Goal: Task Accomplishment & Management: Complete application form

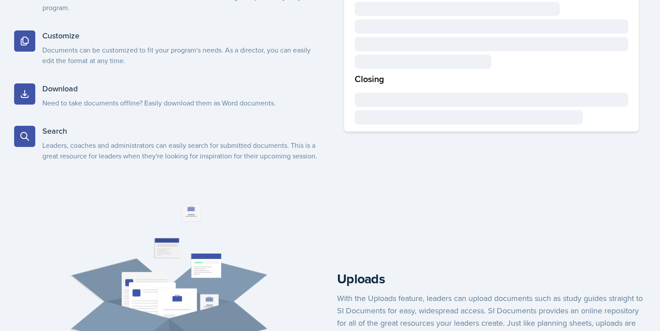
scroll to position [683, 0]
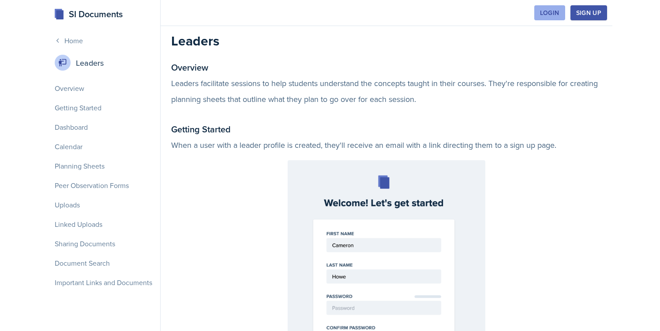
click at [565, 10] on button "Login" at bounding box center [550, 12] width 31 height 15
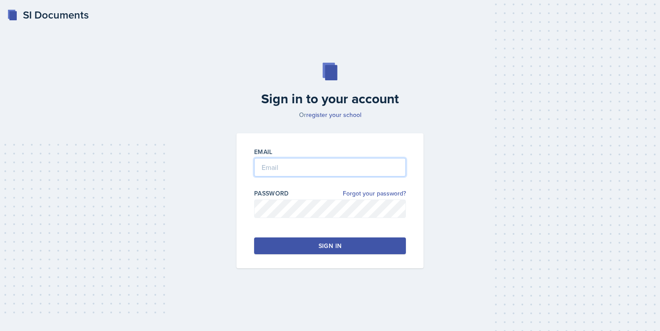
click at [369, 160] on input "email" at bounding box center [330, 167] width 152 height 19
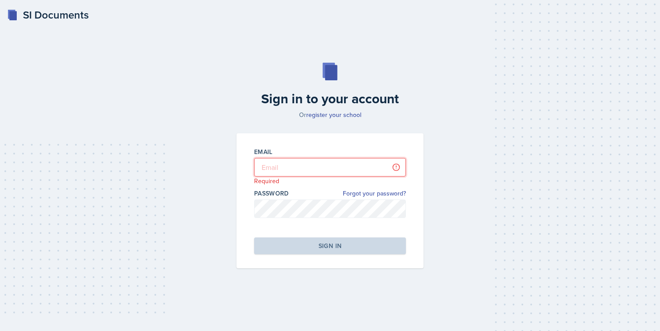
type input "jjahde@students.kennesaw.edu"
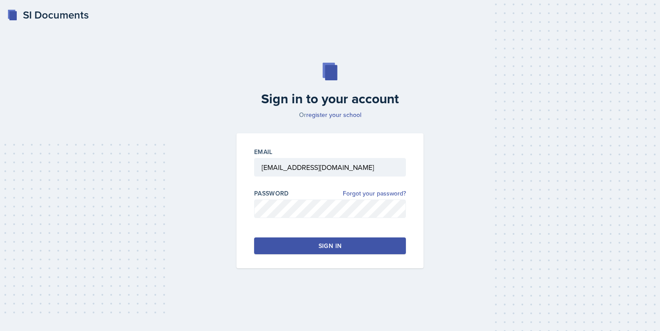
click at [351, 251] on button "Sign in" at bounding box center [330, 245] width 152 height 17
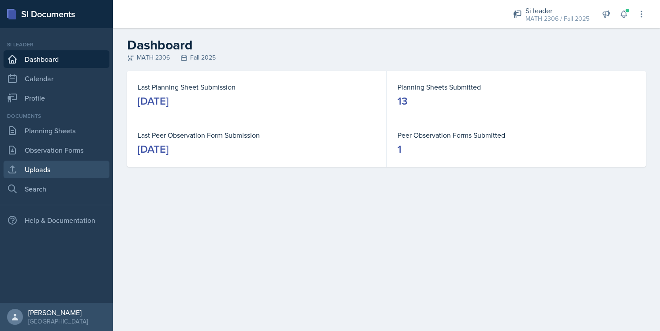
click at [65, 166] on link "Uploads" at bounding box center [57, 170] width 106 height 18
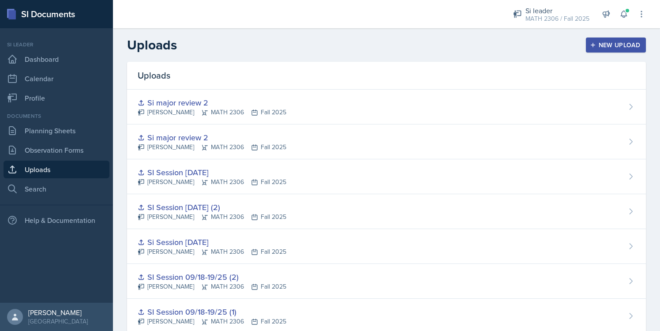
click at [636, 48] on div "New Upload" at bounding box center [616, 44] width 49 height 7
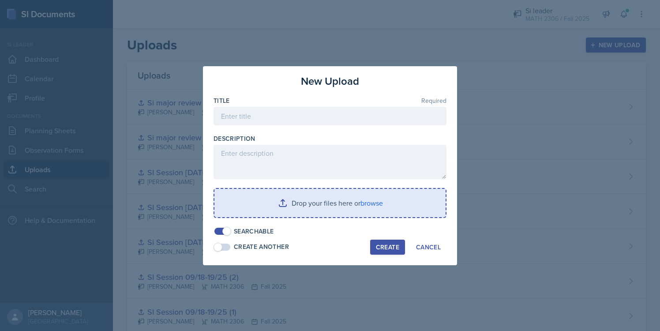
click at [313, 206] on input "file" at bounding box center [330, 203] width 231 height 28
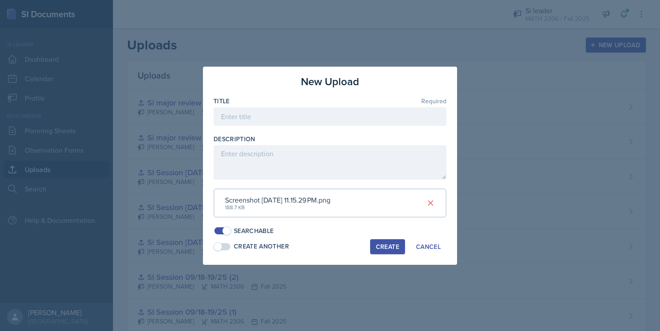
click at [399, 250] on button "Create" at bounding box center [387, 246] width 35 height 15
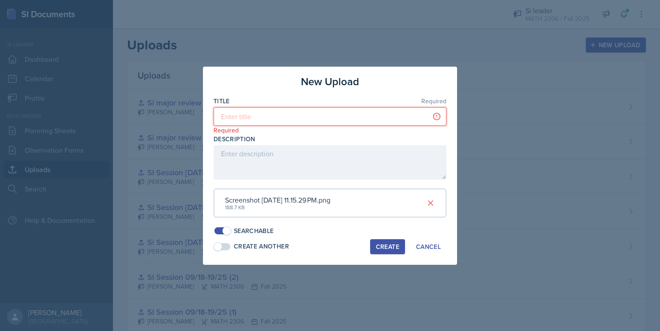
click at [420, 114] on input at bounding box center [330, 116] width 233 height 19
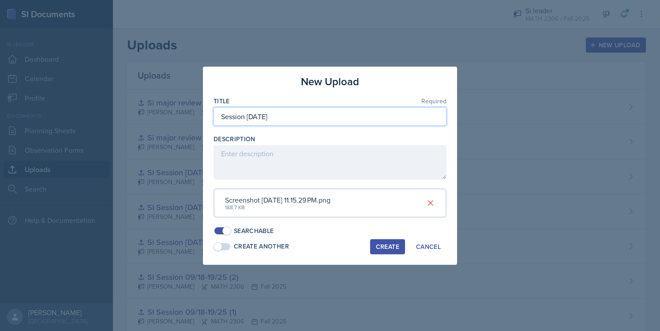
type input "Session 10/9/25"
click at [387, 244] on div "Create" at bounding box center [387, 246] width 23 height 7
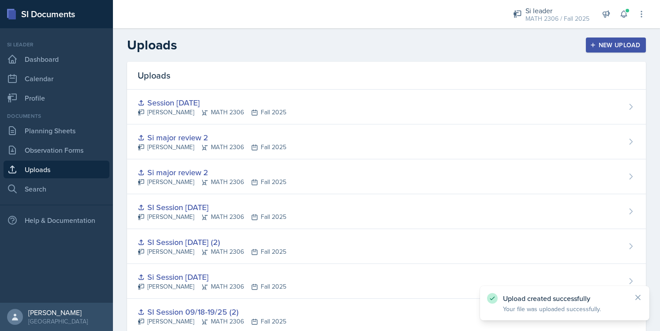
click at [605, 47] on div "New Upload" at bounding box center [616, 44] width 49 height 7
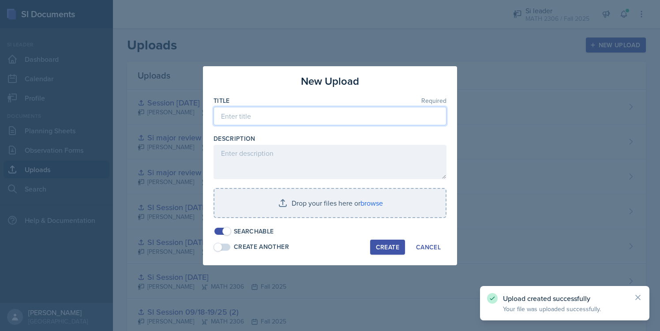
click at [306, 117] on input at bounding box center [330, 116] width 233 height 19
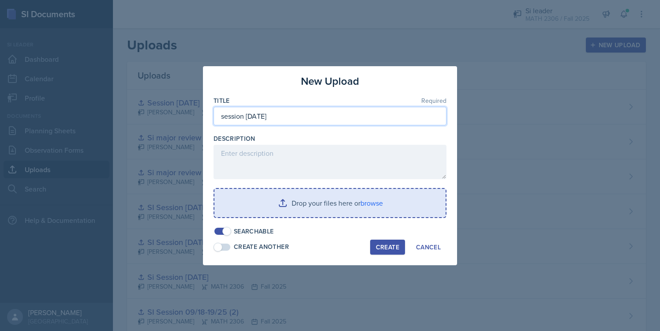
type input "session 10/10/25"
click at [384, 208] on input "file" at bounding box center [330, 203] width 231 height 28
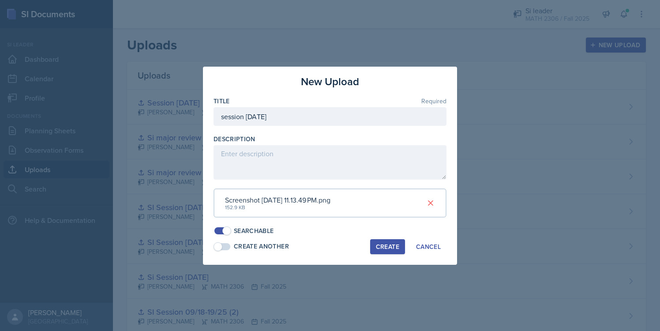
click at [393, 243] on div "Create" at bounding box center [387, 246] width 23 height 7
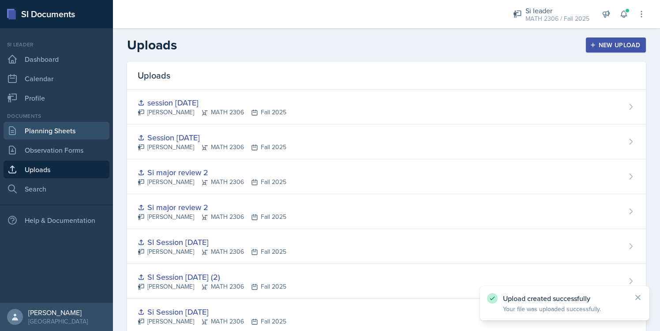
click at [100, 137] on link "Planning Sheets" at bounding box center [57, 131] width 106 height 18
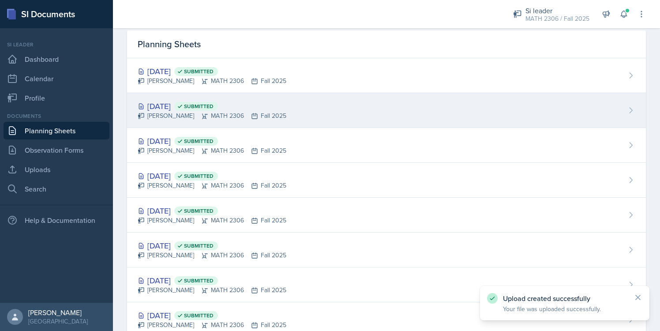
scroll to position [32, 0]
click at [214, 108] on span "Submitted" at bounding box center [199, 105] width 30 height 7
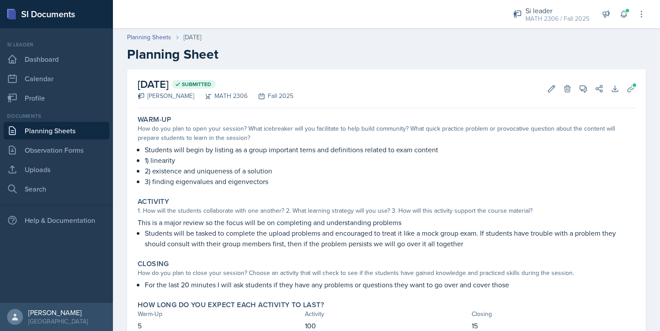
click at [28, 134] on link "Planning Sheets" at bounding box center [57, 131] width 106 height 18
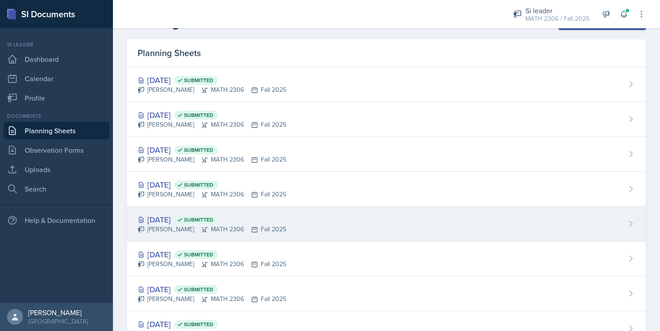
scroll to position [23, 0]
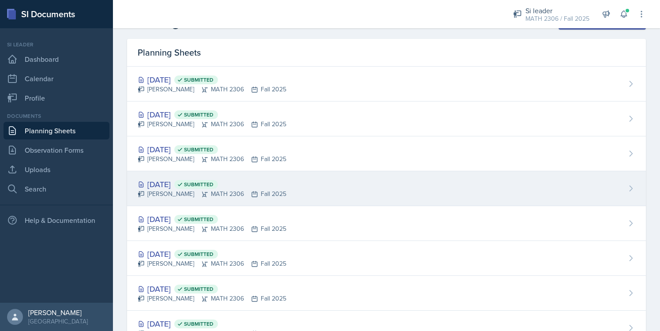
click at [189, 183] on div "Sep 25th, 2025 Submitted" at bounding box center [212, 184] width 149 height 12
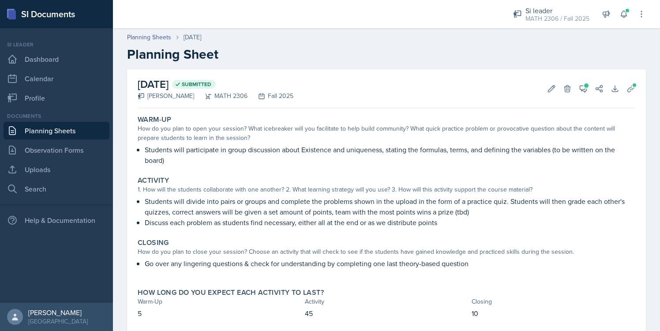
click at [59, 133] on link "Planning Sheets" at bounding box center [57, 131] width 106 height 18
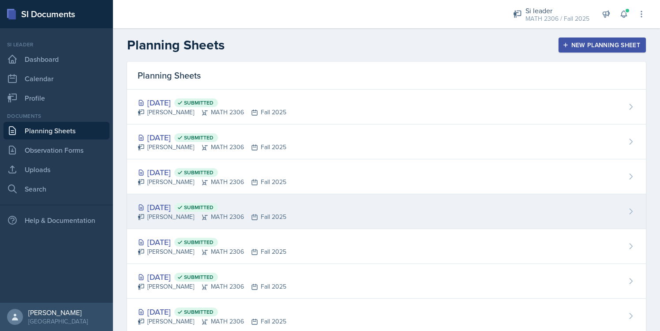
click at [185, 212] on div "Sep 25th, 2025 Submitted" at bounding box center [212, 207] width 149 height 12
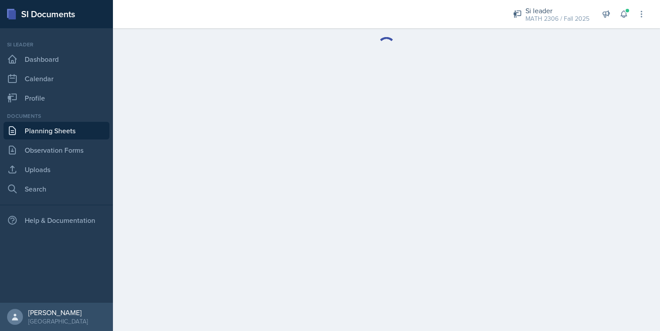
click at [90, 133] on link "Planning Sheets" at bounding box center [57, 131] width 106 height 18
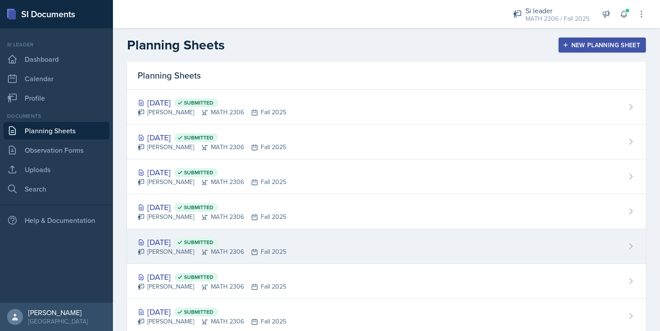
click at [182, 246] on div "Sep 19th, 2025 Submitted" at bounding box center [212, 242] width 149 height 12
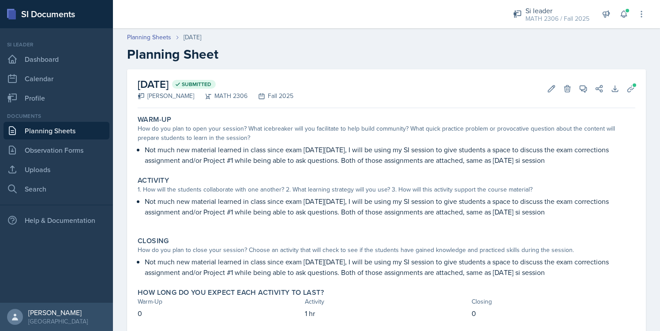
click at [58, 130] on link "Planning Sheets" at bounding box center [57, 131] width 106 height 18
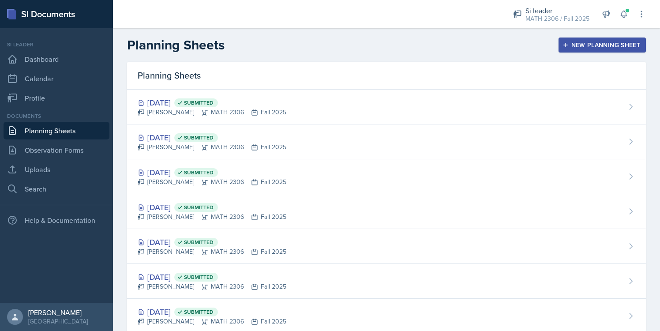
click at [622, 55] on header "Planning Sheets New Planning Sheet" at bounding box center [386, 45] width 547 height 34
click at [612, 42] on div "New Planning Sheet" at bounding box center [603, 44] width 76 height 7
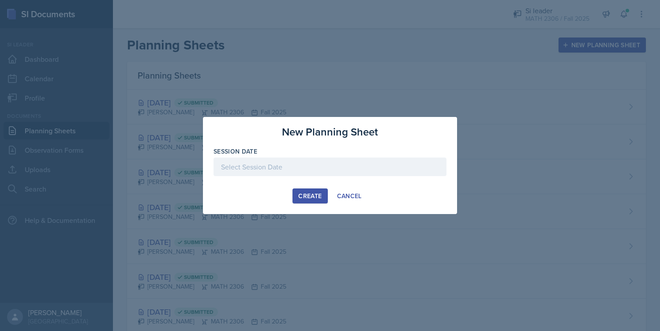
click at [256, 176] on div at bounding box center [330, 180] width 233 height 9
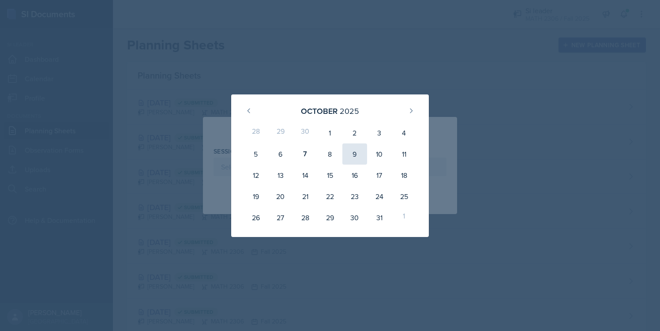
click at [362, 156] on div "9" at bounding box center [355, 153] width 25 height 21
type input "October 9th, 2025"
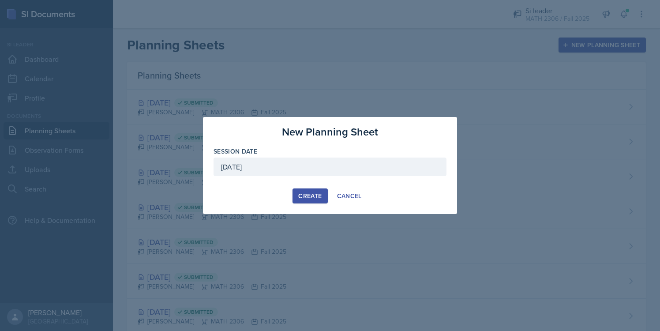
click at [315, 192] on div "Create" at bounding box center [309, 195] width 23 height 7
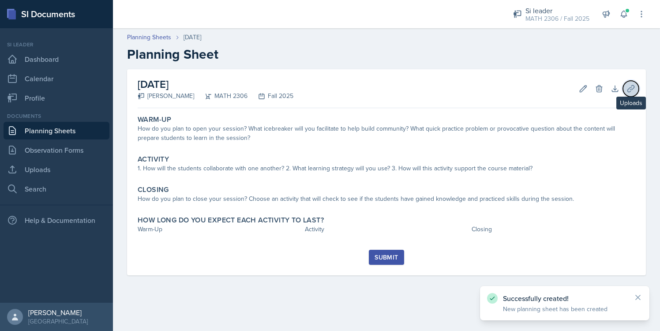
click at [635, 94] on button "Uploads" at bounding box center [631, 89] width 16 height 16
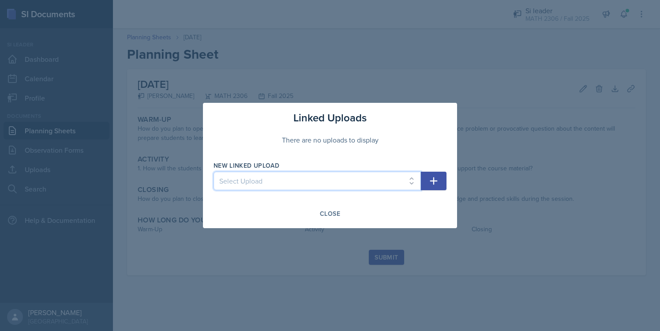
click at [410, 175] on select "Select Upload Mock session.1 Mock session.2 SI Session 8/26/25 SI Session 8/27/…" at bounding box center [317, 181] width 207 height 19
select select "6554e5c6-f9b9-426a-9b2d-b4dc00d81320"
click at [214, 172] on select "Select Upload Mock session.1 Mock session.2 SI Session 8/26/25 SI Session 8/27/…" at bounding box center [317, 181] width 207 height 19
click at [427, 184] on button "button" at bounding box center [434, 181] width 26 height 19
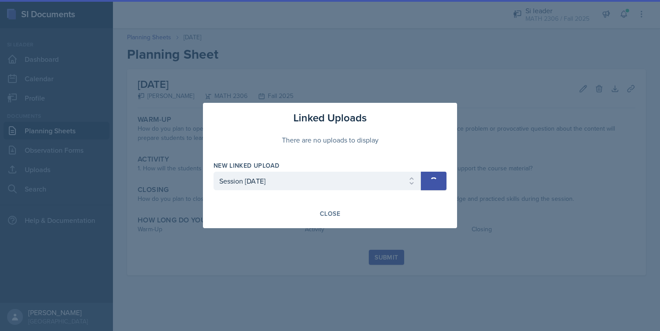
select select
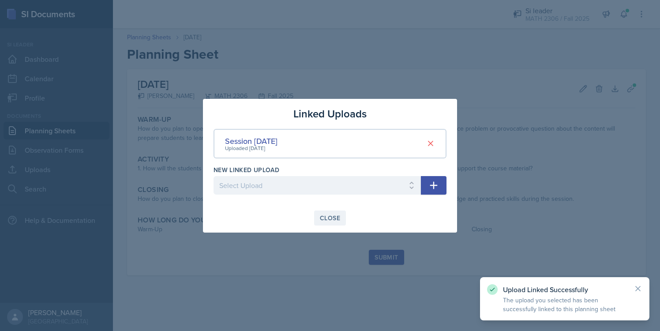
click at [333, 222] on button "Close" at bounding box center [330, 218] width 32 height 15
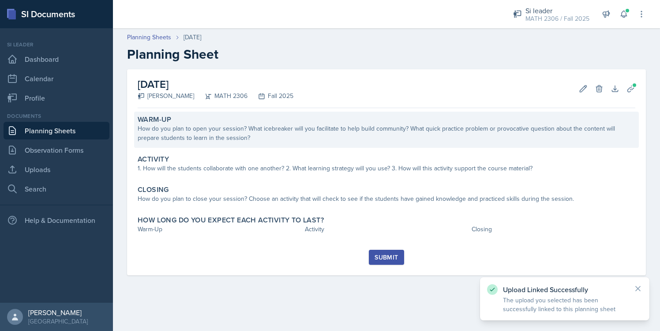
click at [326, 147] on div "Warm-Up How do you plan to open your session? What icebreaker will you facilita…" at bounding box center [386, 130] width 505 height 36
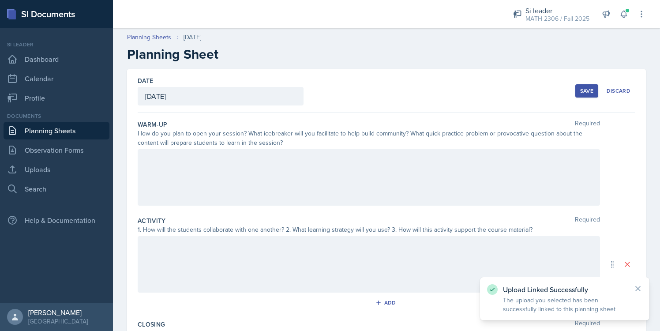
click at [325, 155] on div at bounding box center [369, 177] width 463 height 57
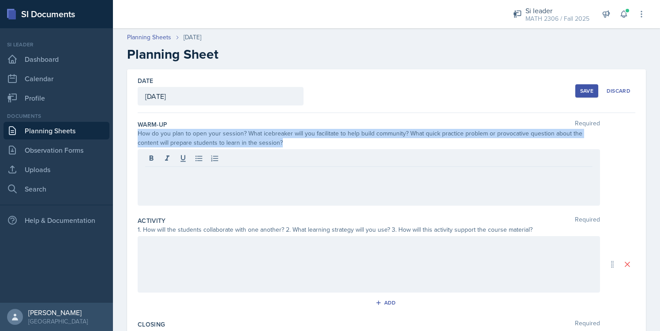
drag, startPoint x: 138, startPoint y: 134, endPoint x: 259, endPoint y: 138, distance: 121.5
click at [259, 139] on div "How do you plan to open your session? What icebreaker will you facilitate to he…" at bounding box center [369, 138] width 463 height 19
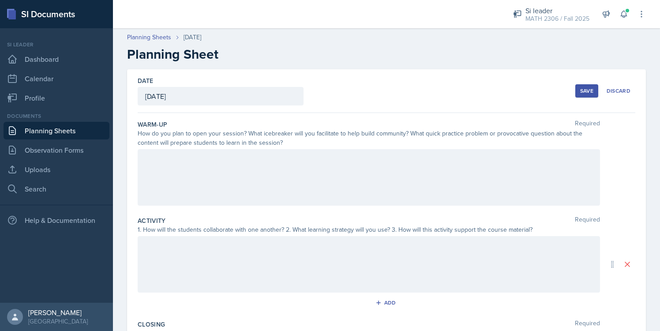
click at [268, 140] on div "How do you plan to open your session? What icebreaker will you facilitate to he…" at bounding box center [369, 138] width 463 height 19
click at [264, 174] on div at bounding box center [369, 177] width 463 height 57
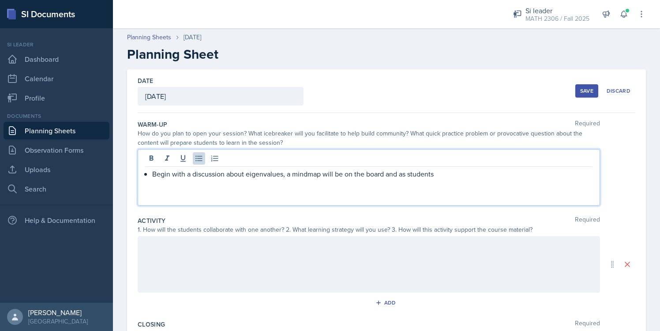
click at [385, 178] on p "Begin with a discussion about eigenvalues, a mindmap will be on the board and a…" at bounding box center [372, 174] width 441 height 11
click at [453, 180] on div "Begin with a discussion about eigenvalues, a mindmap will be on the board and a…" at bounding box center [369, 177] width 463 height 57
click at [452, 178] on p "Begin with a discussion about eigenvalues, a mindmap will be on the board and a…" at bounding box center [372, 174] width 441 height 11
click at [338, 251] on div at bounding box center [369, 264] width 463 height 57
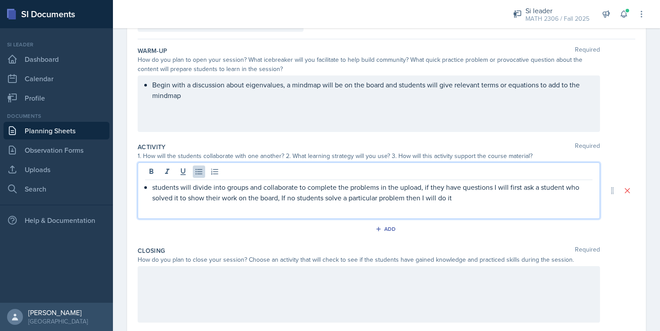
scroll to position [80, 0]
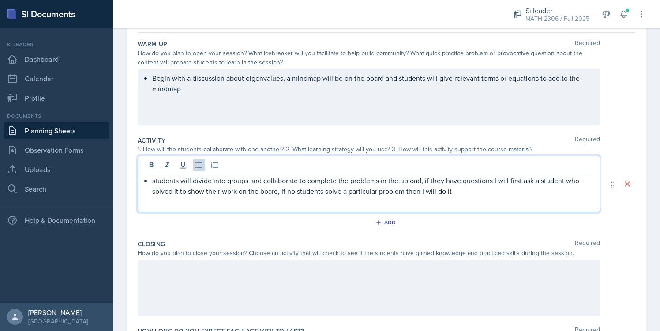
click at [153, 180] on p "students will divide into groups and collaborate to complete the problems in th…" at bounding box center [372, 185] width 441 height 21
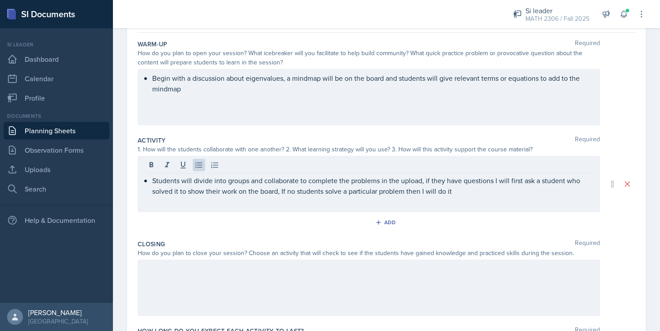
click at [226, 286] on div at bounding box center [369, 288] width 463 height 57
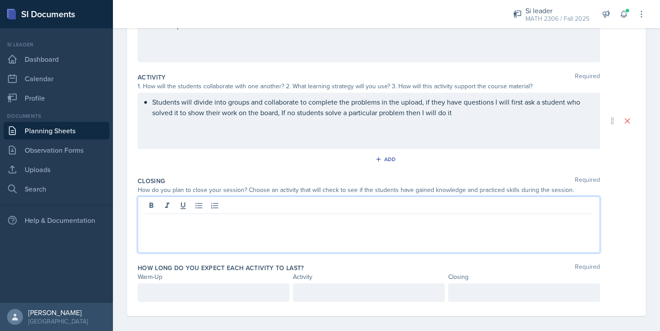
scroll to position [150, 0]
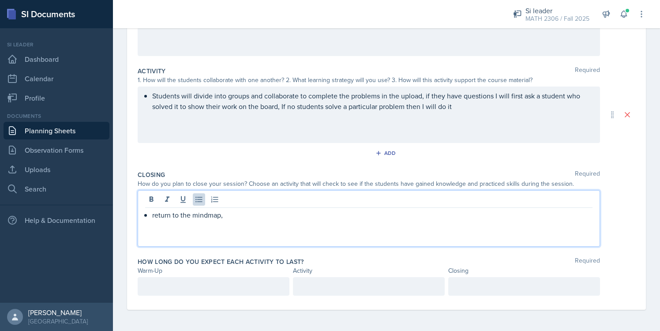
click at [209, 218] on p "return to the mindmap," at bounding box center [372, 215] width 441 height 11
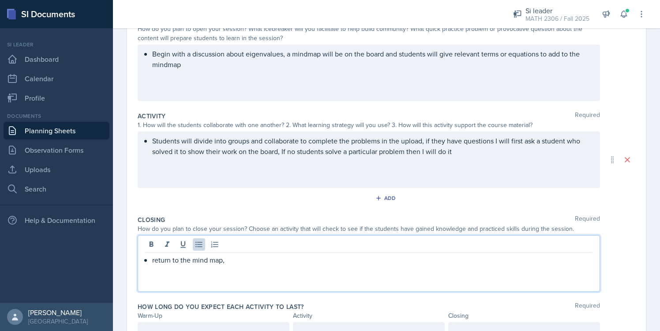
scroll to position [0, 0]
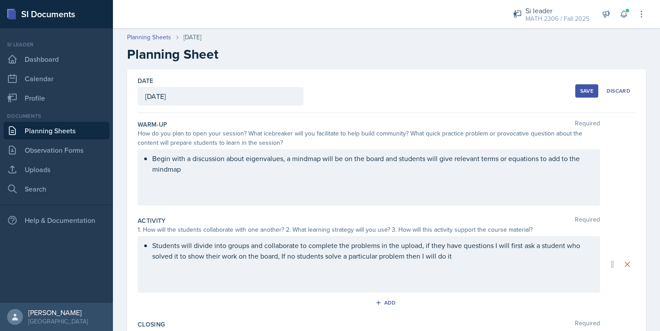
click at [308, 161] on div "Begin with a discussion about eigenvalues, a mindmap will be on the board and s…" at bounding box center [369, 177] width 463 height 57
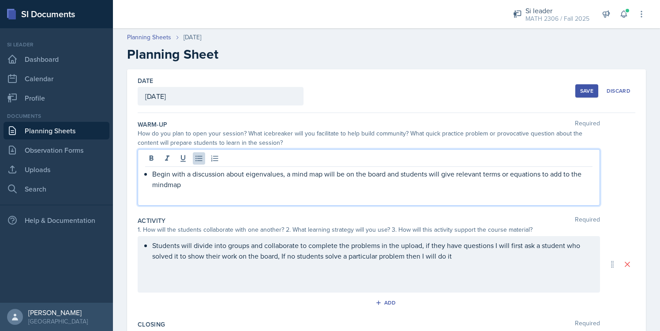
click at [168, 185] on p "Begin with a discussion about eigenvalues, a mind map will be on the board and …" at bounding box center [372, 179] width 441 height 21
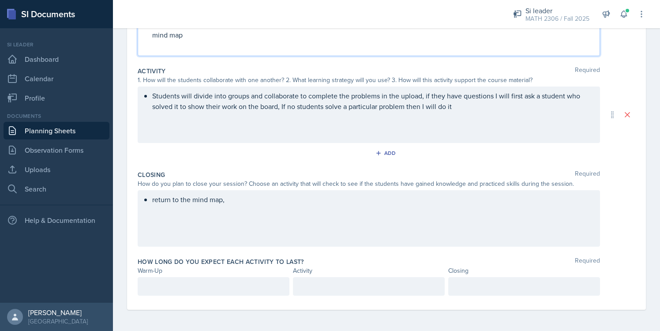
click at [238, 211] on div "return to the mind map," at bounding box center [369, 218] width 463 height 57
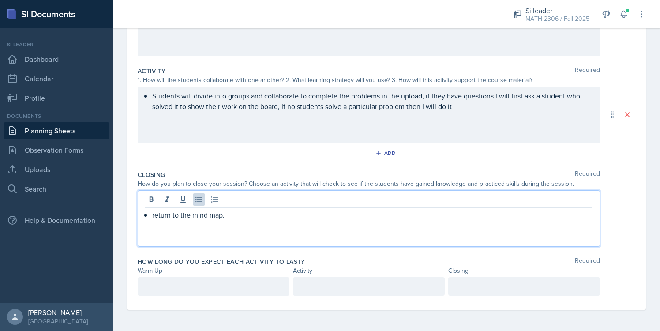
scroll to position [150, 0]
click at [238, 211] on p "return to the mind map," at bounding box center [372, 215] width 441 height 11
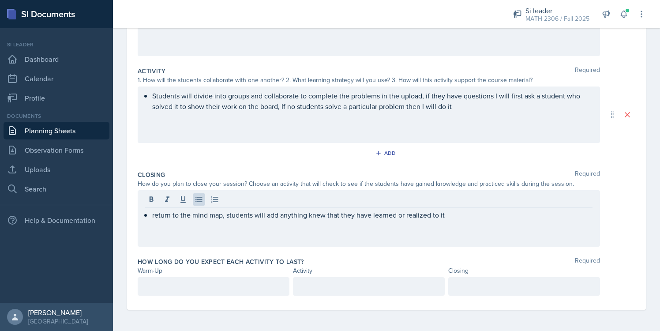
click at [162, 280] on div at bounding box center [214, 286] width 152 height 19
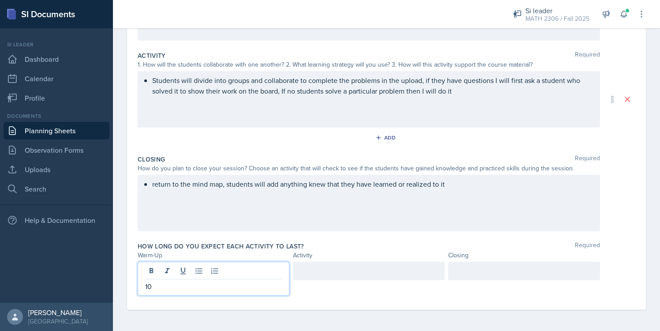
click at [309, 276] on div at bounding box center [369, 271] width 152 height 19
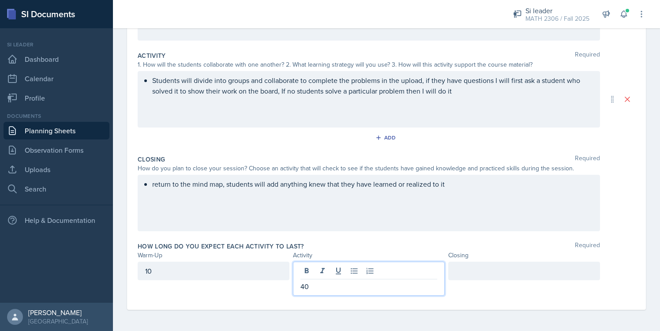
click at [454, 275] on div at bounding box center [524, 271] width 152 height 19
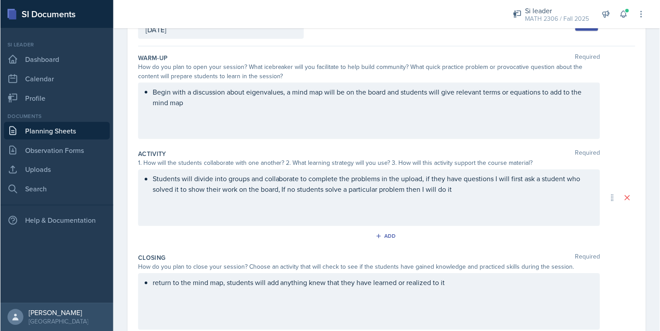
scroll to position [0, 0]
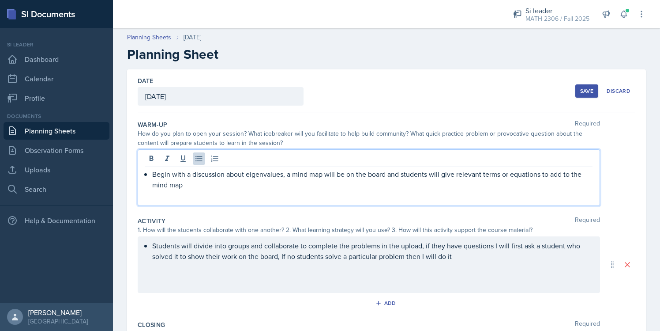
click at [284, 159] on div "Begin with a discussion about eigenvalues, a mind map will be on the board and …" at bounding box center [369, 177] width 463 height 57
click at [590, 91] on div "Save" at bounding box center [586, 90] width 13 height 7
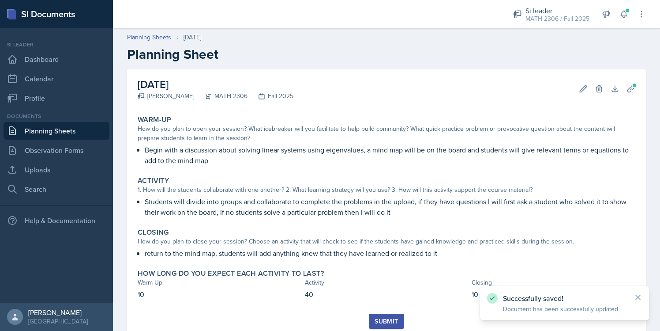
click at [381, 315] on button "Submit" at bounding box center [386, 320] width 35 height 15
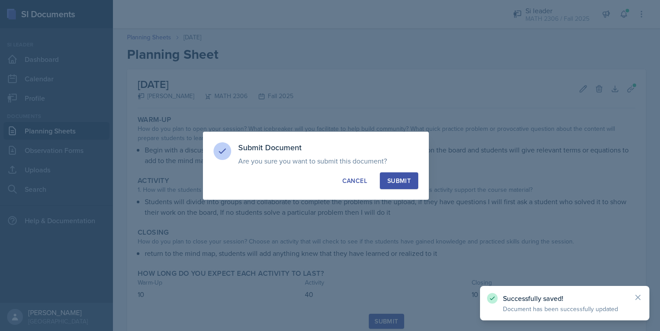
click at [407, 185] on div "Submit" at bounding box center [399, 180] width 23 height 9
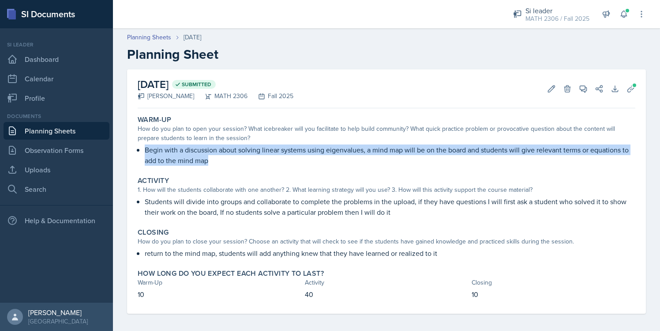
drag, startPoint x: 146, startPoint y: 151, endPoint x: 220, endPoint y: 162, distance: 75.4
click at [221, 162] on p "Begin with a discussion about solving linear systems using eigenvalues, a mind …" at bounding box center [390, 154] width 491 height 21
copy p "Begin with a discussion about solving linear systems using eigenvalues, a mind …"
click at [63, 136] on link "Planning Sheets" at bounding box center [57, 131] width 106 height 18
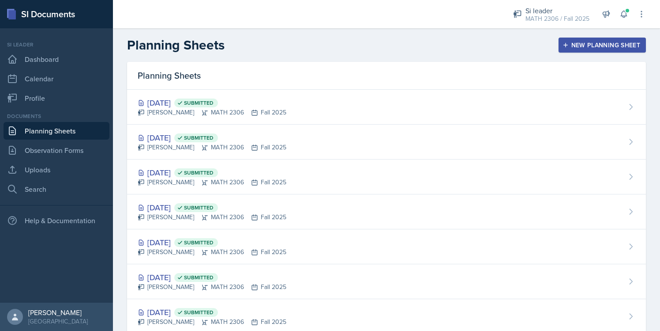
click at [586, 38] on button "New Planning Sheet" at bounding box center [602, 45] width 87 height 15
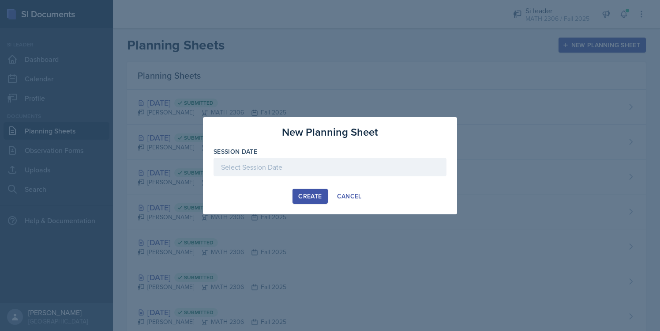
click at [279, 170] on div at bounding box center [330, 167] width 233 height 19
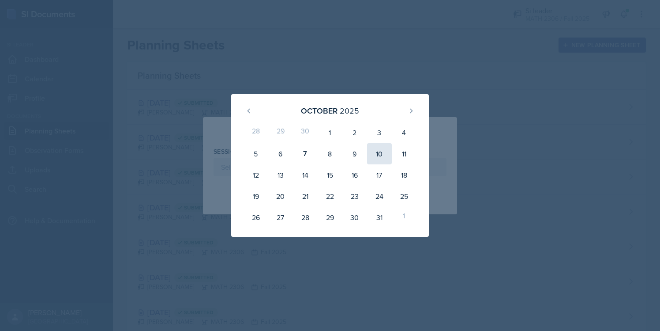
click at [381, 146] on div "10" at bounding box center [379, 153] width 25 height 21
type input "October 10th, 2025"
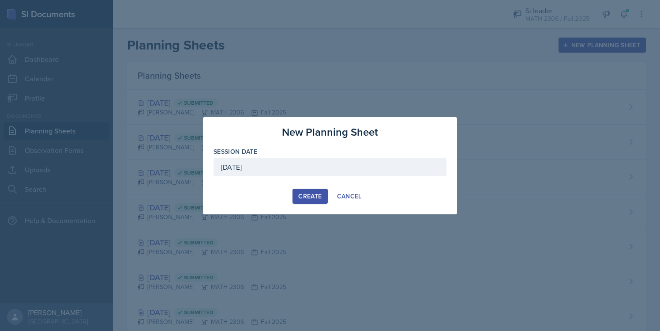
click at [311, 193] on div "Create" at bounding box center [309, 195] width 23 height 7
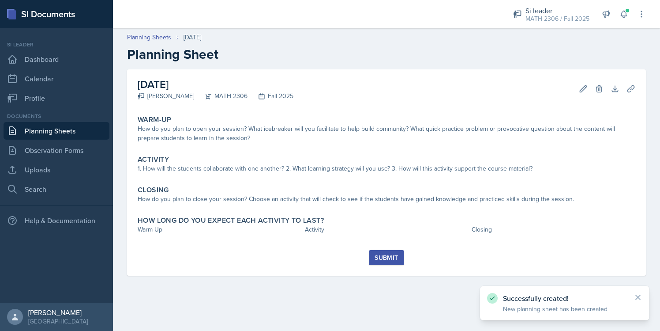
click at [272, 150] on div "Warm-Up How do you plan to open your session? What icebreaker will you facilita…" at bounding box center [387, 181] width 498 height 138
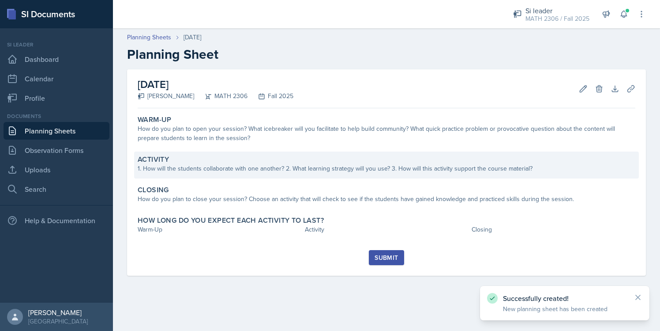
click at [280, 163] on div "Activity" at bounding box center [387, 159] width 498 height 9
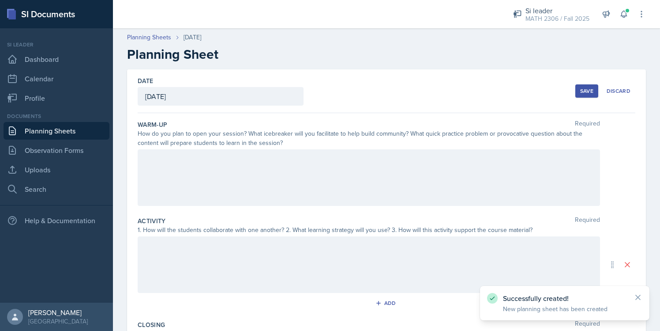
click at [278, 164] on div at bounding box center [369, 177] width 463 height 57
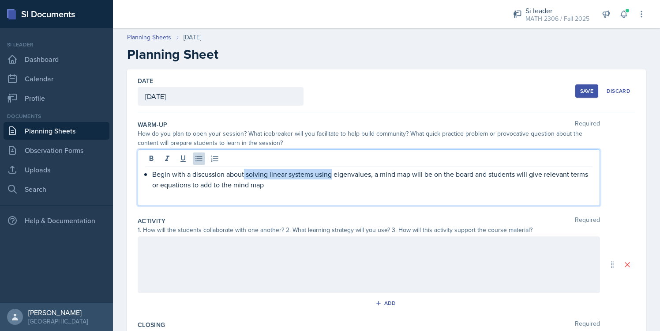
drag, startPoint x: 332, startPoint y: 173, endPoint x: 245, endPoint y: 171, distance: 86.5
click at [245, 171] on p "Begin with a discussion about solving linear systems using eigenvalues, a mind …" at bounding box center [372, 179] width 441 height 21
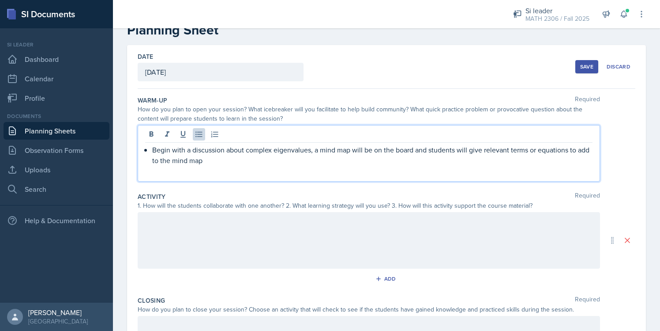
scroll to position [68, 0]
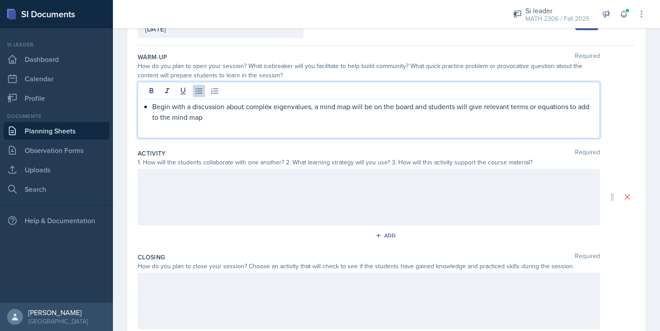
click at [281, 154] on div "Activity Required" at bounding box center [387, 153] width 498 height 9
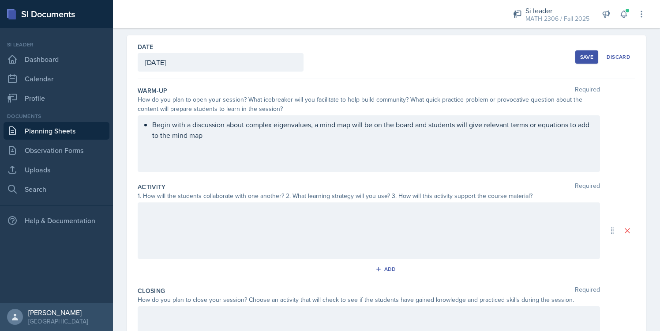
scroll to position [0, 0]
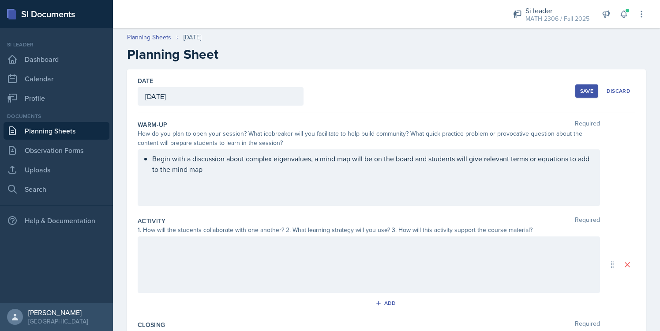
click at [593, 93] on div "Save" at bounding box center [586, 90] width 13 height 7
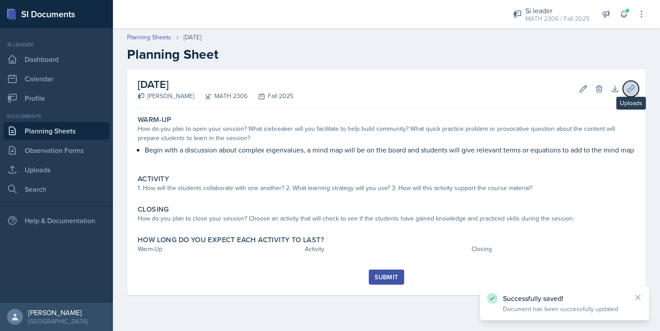
click at [629, 87] on icon at bounding box center [631, 88] width 7 height 7
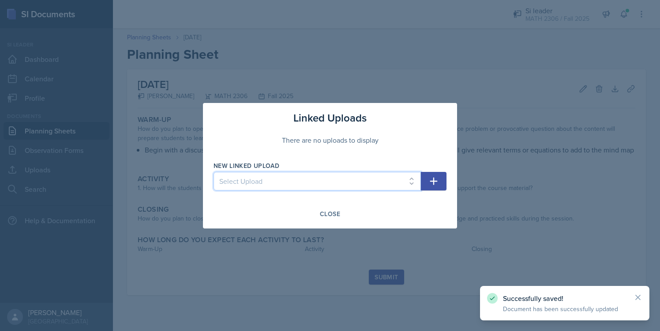
click at [399, 188] on select "Select Upload Mock session.1 Mock session.2 SI Session 8/26/25 SI Session 8/27/…" at bounding box center [317, 181] width 207 height 19
select select "c9c2e7f6-17fe-4730-902f-d0be466f44f7"
click at [214, 172] on select "Select Upload Mock session.1 Mock session.2 SI Session 8/26/25 SI Session 8/27/…" at bounding box center [317, 181] width 207 height 19
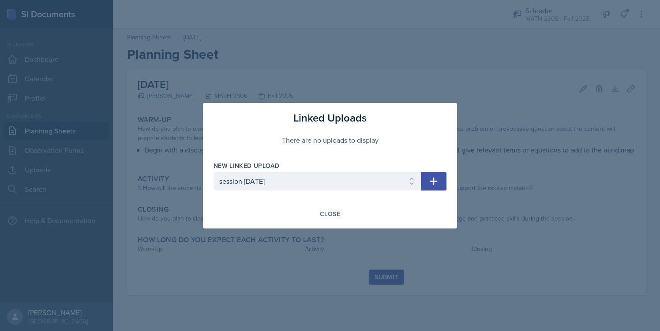
click at [426, 178] on button "button" at bounding box center [434, 181] width 26 height 19
select select
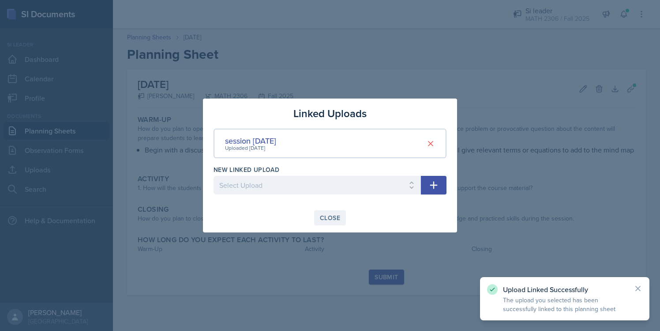
click at [340, 211] on button "Close" at bounding box center [330, 217] width 32 height 15
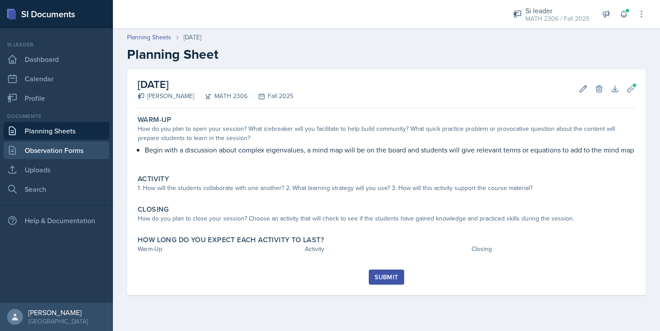
click at [78, 157] on link "Observation Forms" at bounding box center [57, 150] width 106 height 18
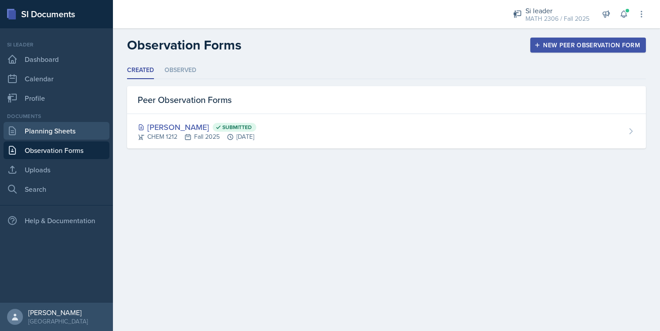
click at [70, 134] on link "Planning Sheets" at bounding box center [57, 131] width 106 height 18
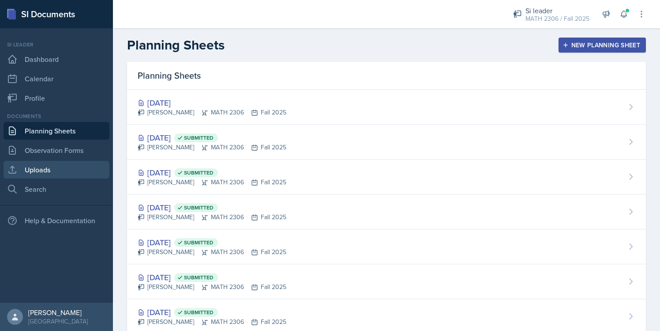
click at [63, 170] on link "Uploads" at bounding box center [57, 170] width 106 height 18
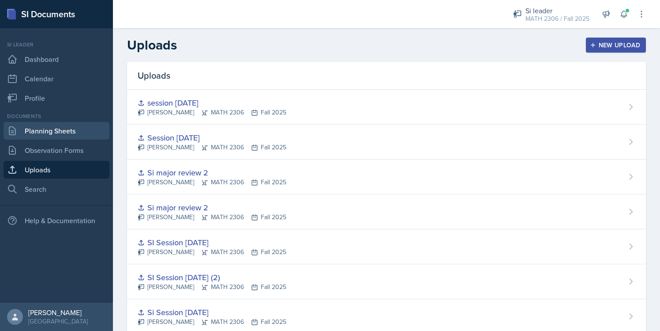
click at [74, 134] on link "Planning Sheets" at bounding box center [57, 131] width 106 height 18
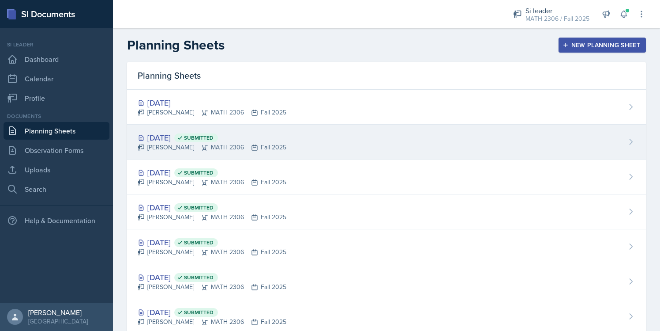
click at [214, 134] on span "Submitted" at bounding box center [199, 137] width 30 height 7
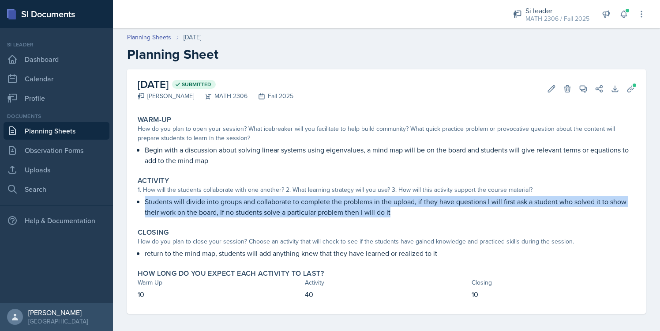
drag, startPoint x: 145, startPoint y: 201, endPoint x: 403, endPoint y: 215, distance: 259.1
click at [403, 215] on p "Students will divide into groups and collaborate to complete the problems in th…" at bounding box center [390, 206] width 491 height 21
copy p "Students will divide into groups and collaborate to complete the problems in th…"
click at [82, 136] on link "Planning Sheets" at bounding box center [57, 131] width 106 height 18
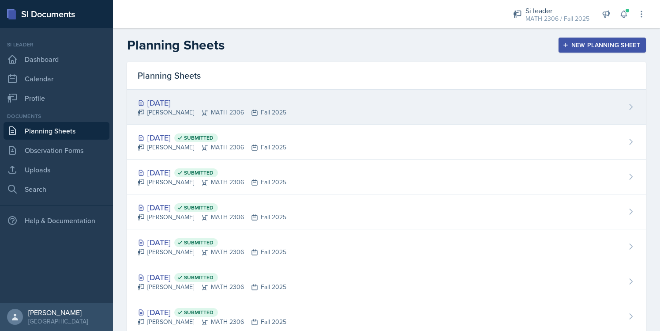
click at [197, 121] on div "Oct 10th, 2025 Julian Jahde MATH 2306 Fall 2025" at bounding box center [386, 107] width 519 height 35
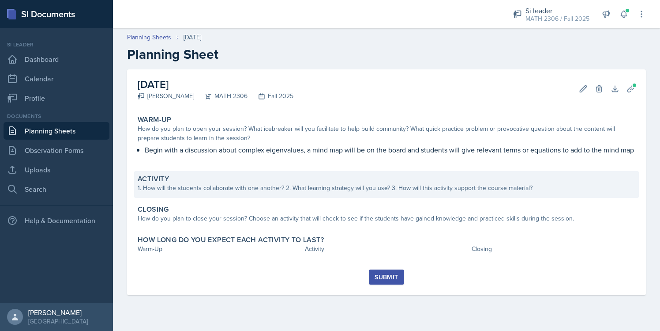
click at [231, 196] on div "Activity 1. How will the students collaborate with one another? 2. What learnin…" at bounding box center [386, 184] width 505 height 27
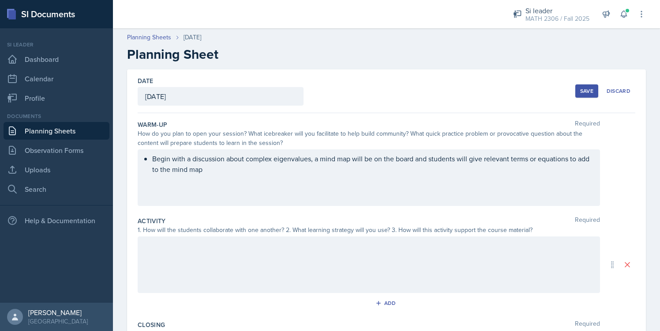
click at [252, 251] on div at bounding box center [369, 264] width 463 height 57
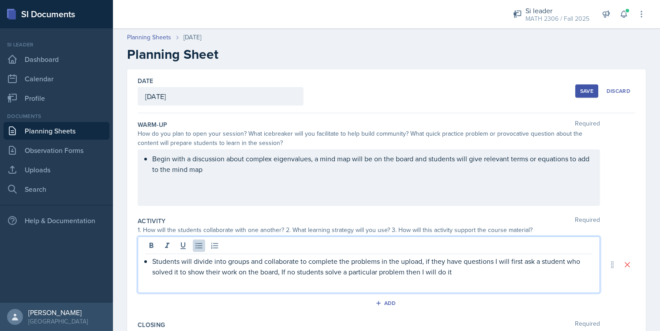
click at [594, 91] on button "Save" at bounding box center [587, 90] width 23 height 13
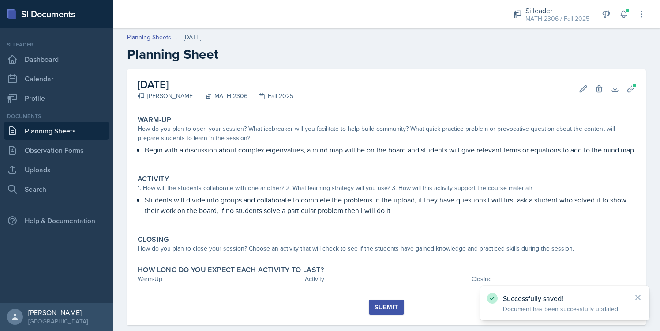
click at [82, 133] on link "Planning Sheets" at bounding box center [57, 131] width 106 height 18
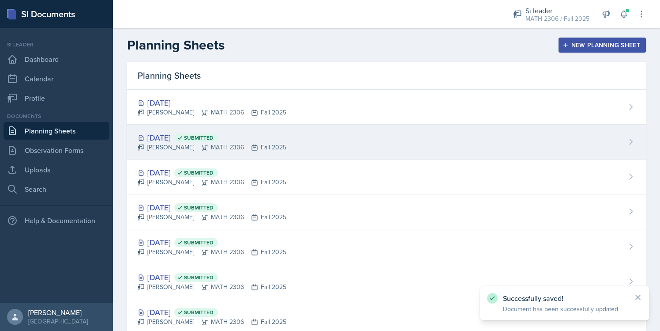
click at [197, 139] on div "Oct 9th, 2025 Submitted" at bounding box center [212, 138] width 149 height 12
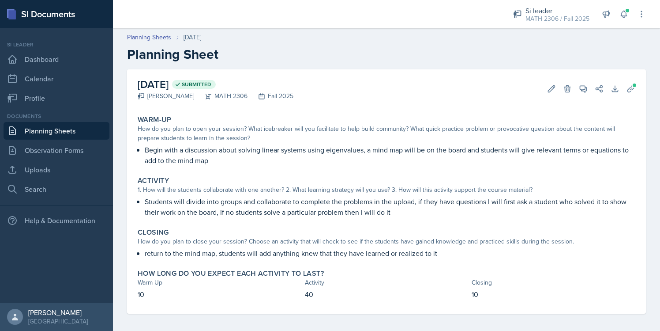
drag, startPoint x: 146, startPoint y: 254, endPoint x: 396, endPoint y: 258, distance: 250.3
click at [396, 258] on div "Closing How do you plan to close your session? Choose an activity that will che…" at bounding box center [386, 243] width 505 height 38
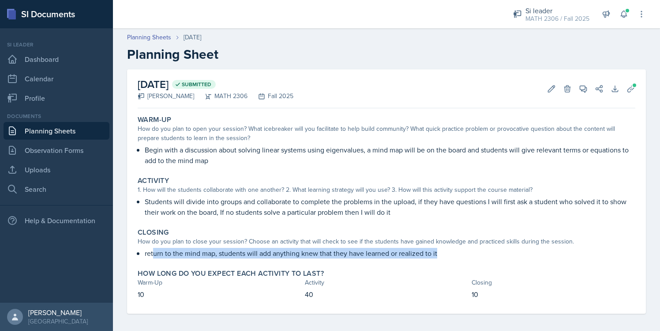
drag, startPoint x: 437, startPoint y: 254, endPoint x: 153, endPoint y: 249, distance: 283.4
click at [153, 249] on p "return to the mind map, students will add anything knew that they have learned …" at bounding box center [390, 253] width 491 height 11
drag, startPoint x: 145, startPoint y: 252, endPoint x: 439, endPoint y: 257, distance: 294.5
click at [439, 257] on p "return to the mind map, students will add anything knew that they have learned …" at bounding box center [390, 253] width 491 height 11
copy p "return to the mind map, students will add anything knew that they have learned …"
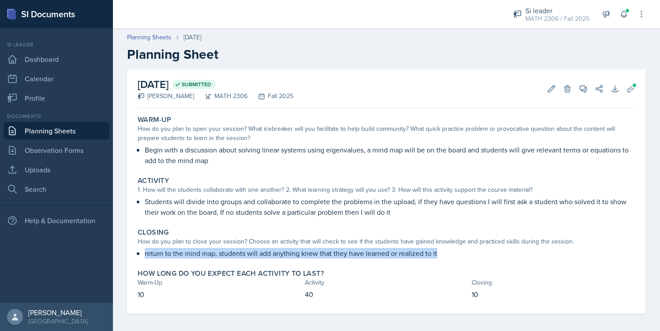
click at [87, 136] on link "Planning Sheets" at bounding box center [57, 131] width 106 height 18
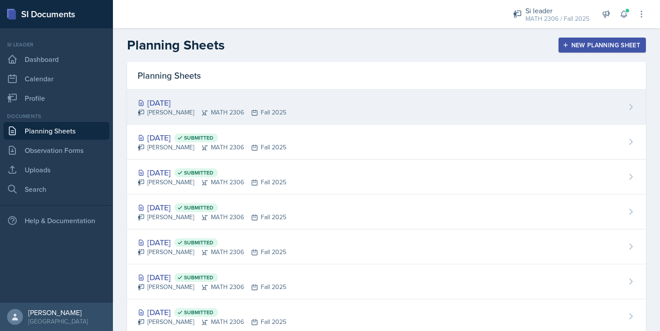
click at [221, 111] on div "Julian Jahde MATH 2306 Fall 2025" at bounding box center [212, 112] width 149 height 9
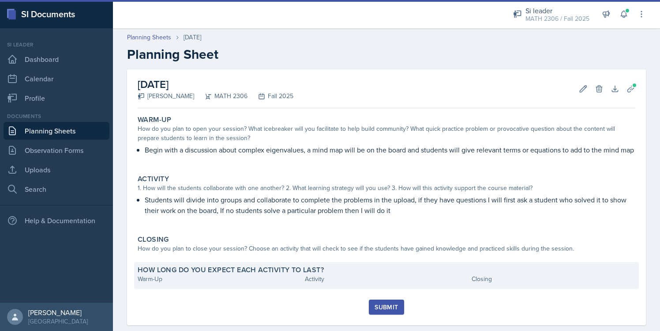
click at [206, 263] on div "How long do you expect each activity to last? Warm-Up Activity Closing" at bounding box center [386, 275] width 505 height 27
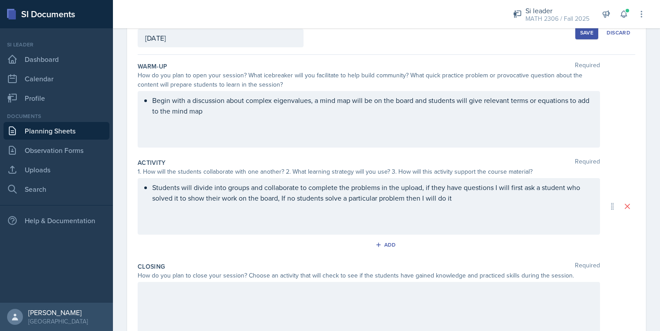
click at [204, 297] on div at bounding box center [369, 310] width 463 height 57
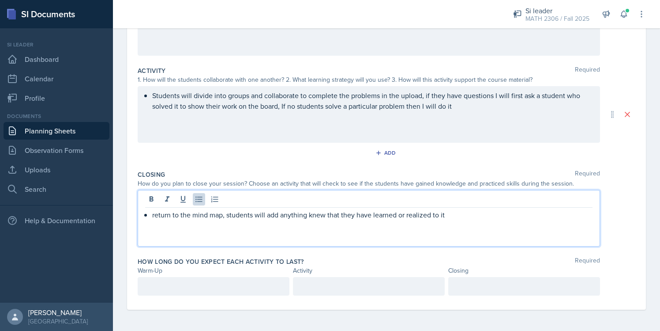
scroll to position [166, 0]
click at [217, 284] on p at bounding box center [213, 286] width 137 height 11
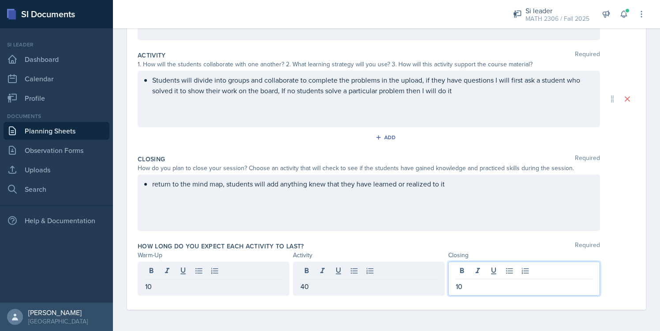
click at [288, 244] on label "How long do you expect each activity to last?" at bounding box center [221, 245] width 166 height 9
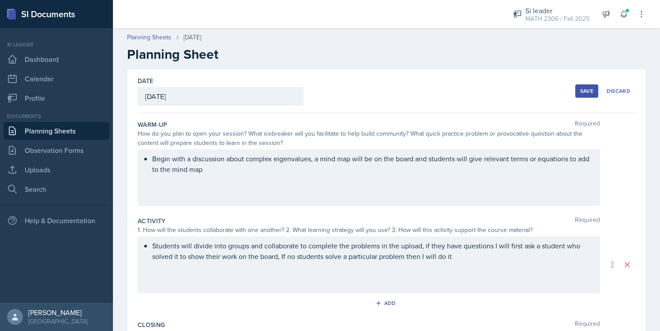
scroll to position [8, 0]
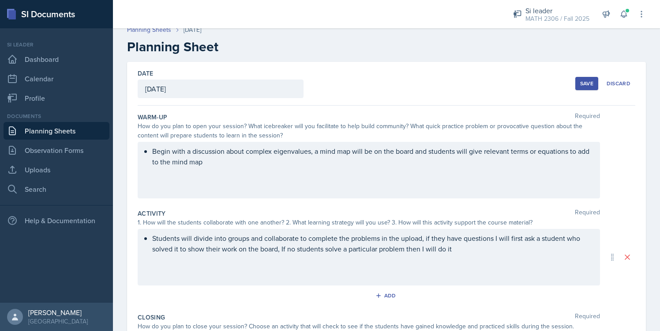
click at [597, 86] on button "Save" at bounding box center [587, 83] width 23 height 13
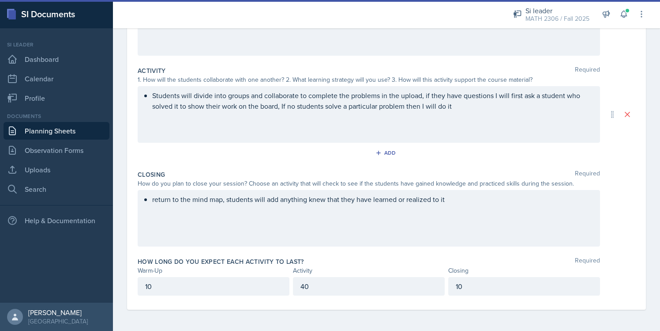
scroll to position [45, 0]
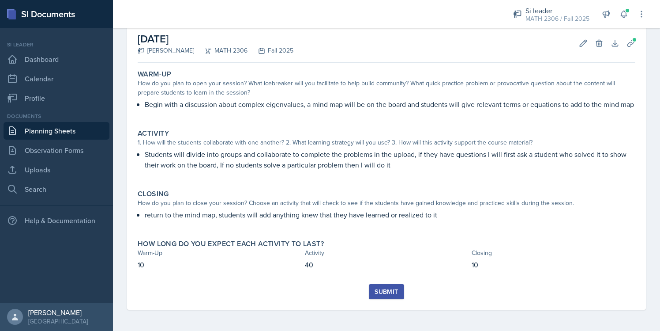
click at [388, 297] on button "Submit" at bounding box center [386, 291] width 35 height 15
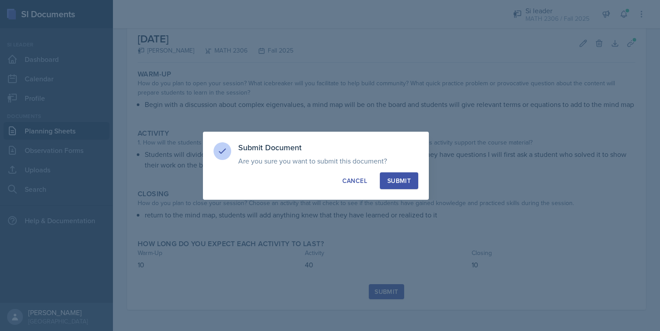
click at [412, 175] on button "Submit" at bounding box center [399, 180] width 38 height 17
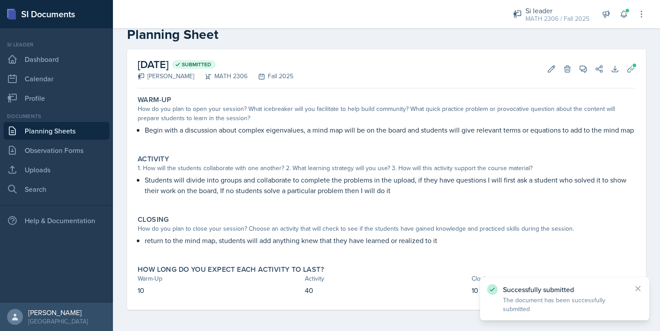
scroll to position [0, 0]
